Goal: Task Accomplishment & Management: Manage account settings

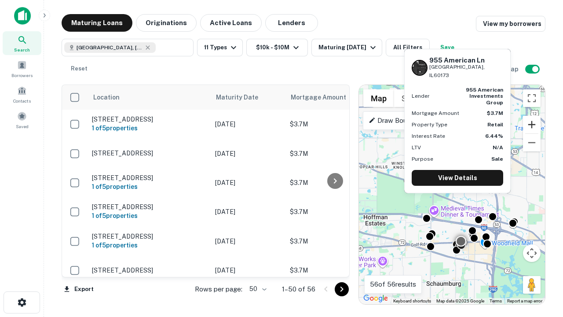
click at [532, 125] on button "Zoom in" at bounding box center [532, 125] width 18 height 18
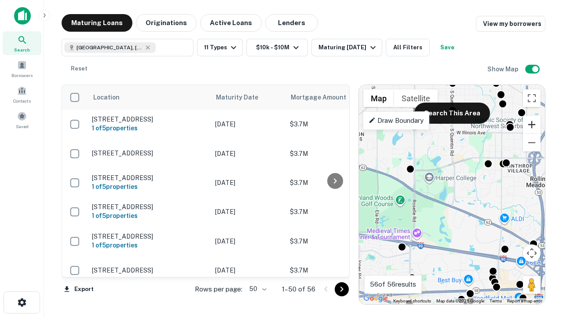
click at [532, 125] on button "Zoom in" at bounding box center [532, 125] width 18 height 18
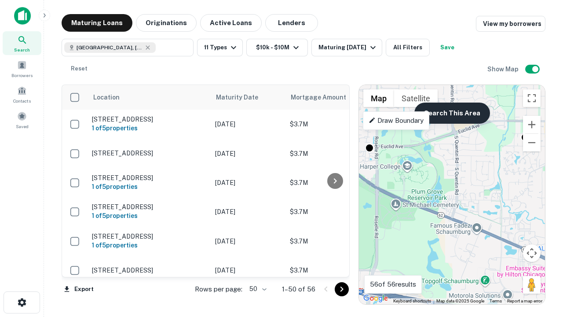
click at [452, 113] on button "Search This Area" at bounding box center [453, 113] width 76 height 21
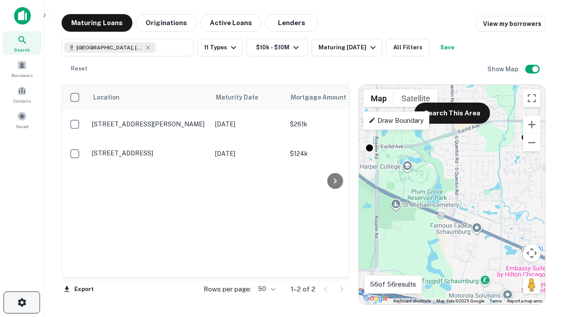
click at [22, 302] on icon "button" at bounding box center [22, 302] width 11 height 11
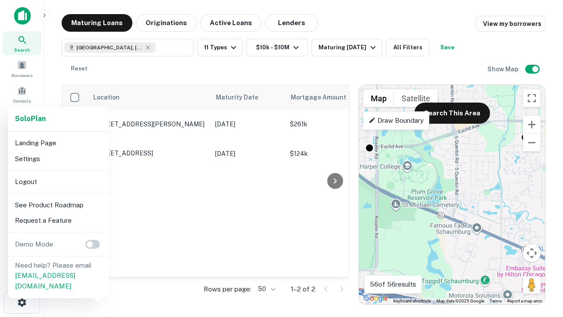
click at [58, 181] on li "Logout" at bounding box center [58, 182] width 94 height 16
